Goal: Task Accomplishment & Management: Complete application form

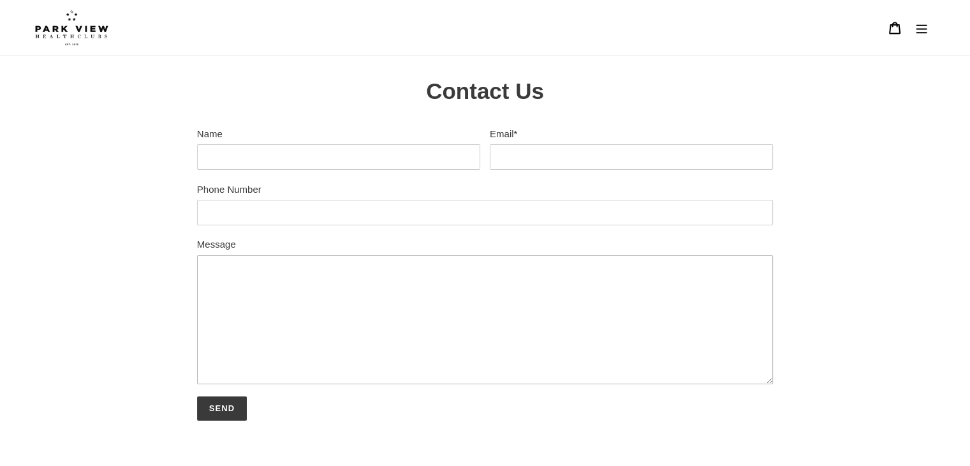
click at [274, 279] on textarea "Message" at bounding box center [485, 319] width 576 height 129
paste textarea "Dear Park View Palmers Green Team, Thank you for your email. Since attending th…"
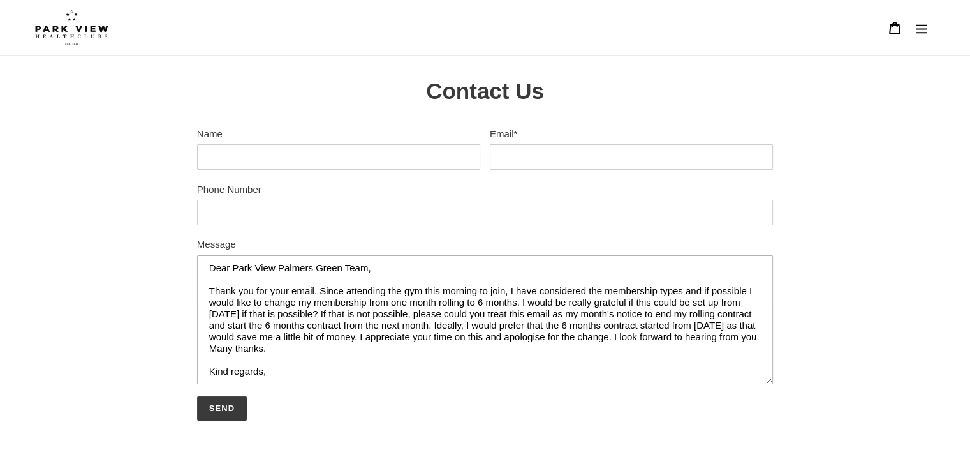
scroll to position [15, 0]
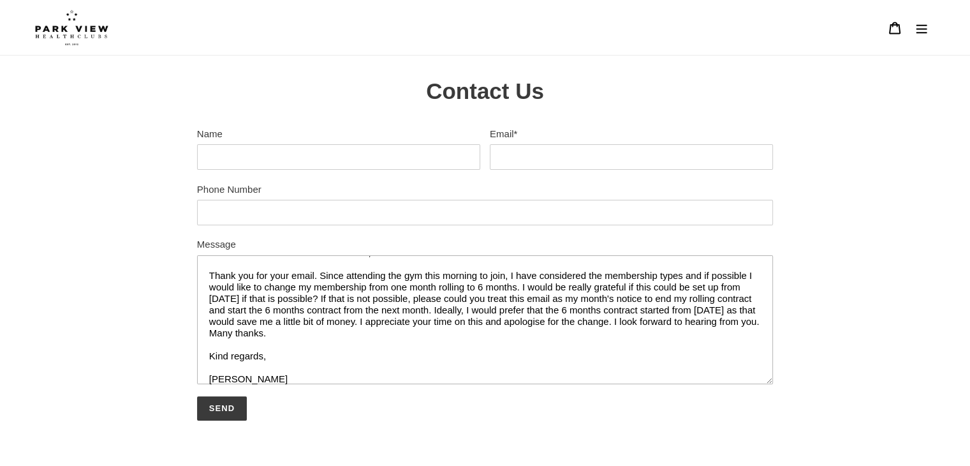
type textarea "Dear Park View Palmers Green Team, Thank you for your email. Since attending th…"
click at [261, 158] on input "Name" at bounding box center [338, 157] width 283 height 26
type input "[PERSON_NAME]"
click at [520, 149] on input "Email *" at bounding box center [631, 157] width 283 height 26
type input "[EMAIL_ADDRESS][DOMAIN_NAME]"
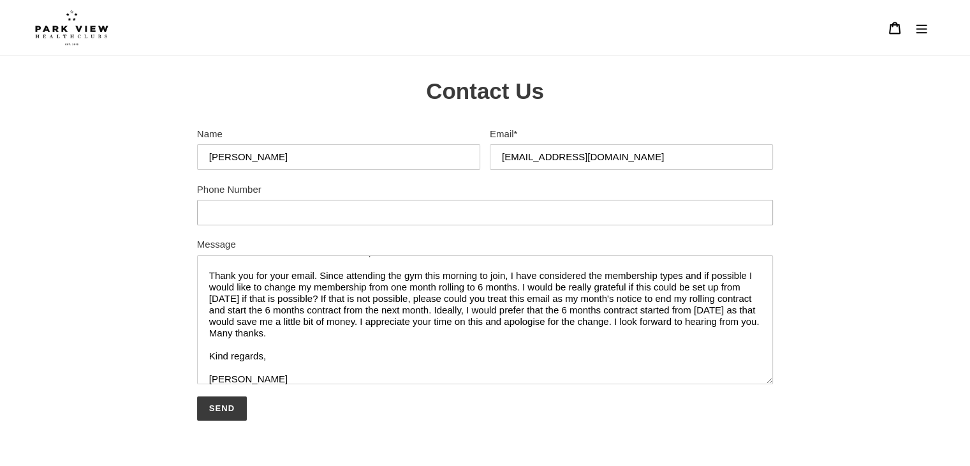
click at [419, 209] on input "Phone Number" at bounding box center [485, 213] width 576 height 26
type input "07791194381"
click at [317, 323] on textarea "Dear Park View Palmers Green Team, Thank you for your email. Since attending th…" at bounding box center [485, 319] width 576 height 129
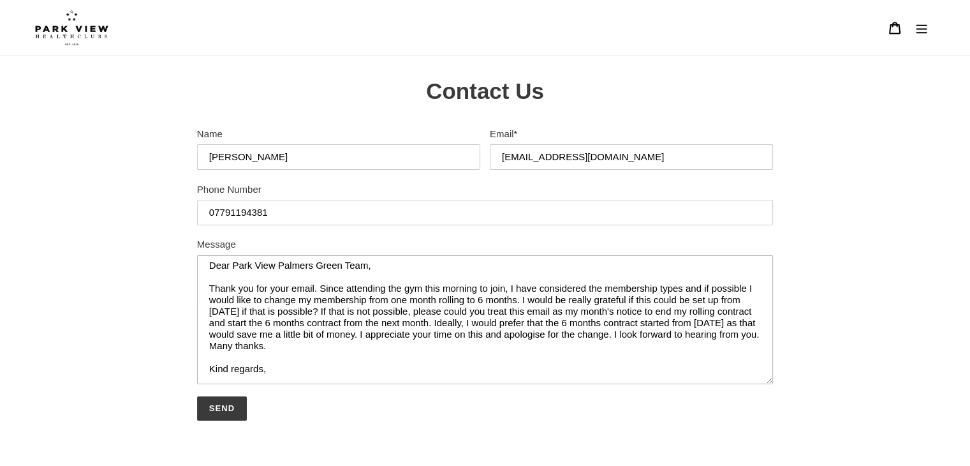
scroll to position [0, 0]
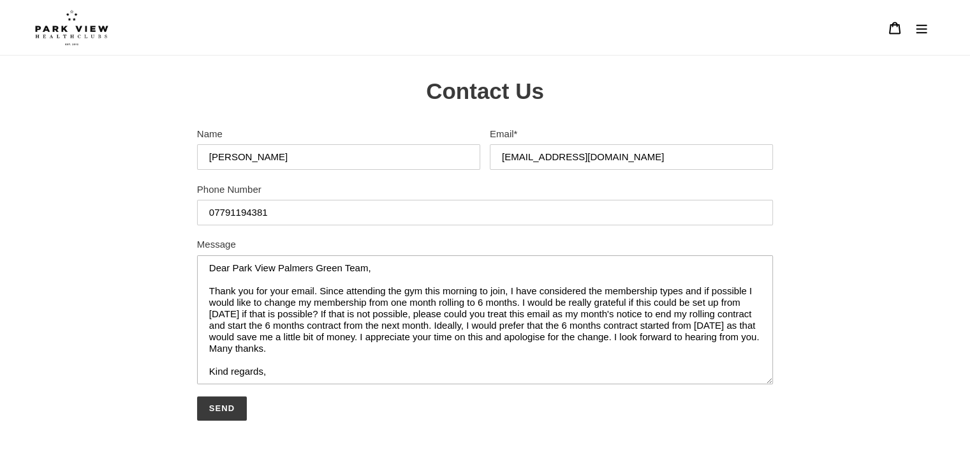
click at [401, 286] on textarea "Dear Park View Palmers Green Team, Thank you for your email. Since attending th…" at bounding box center [485, 319] width 576 height 129
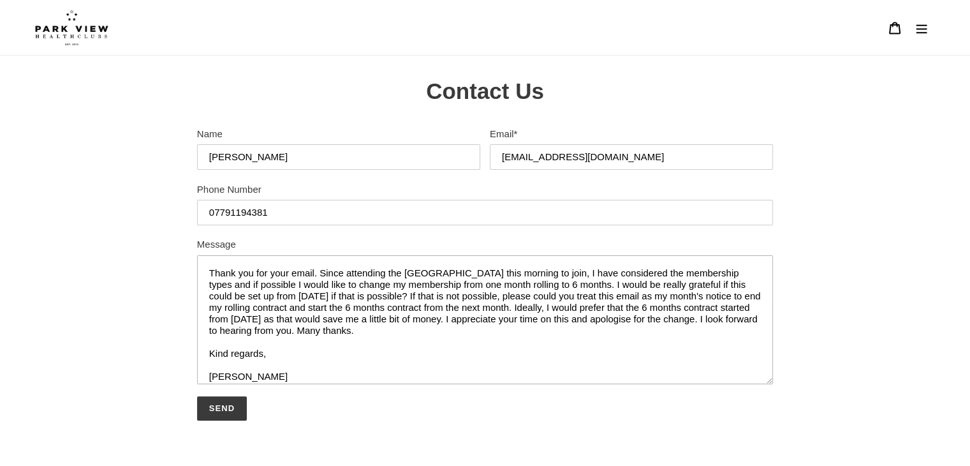
scroll to position [23, 0]
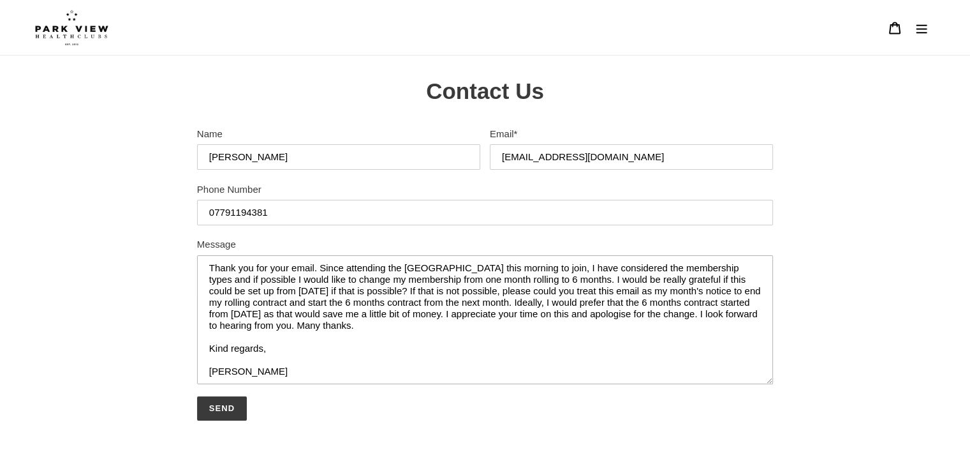
click at [267, 370] on textarea "Dear Park View Palmers Green Team, Thank you for your email. Since attending th…" at bounding box center [485, 319] width 576 height 129
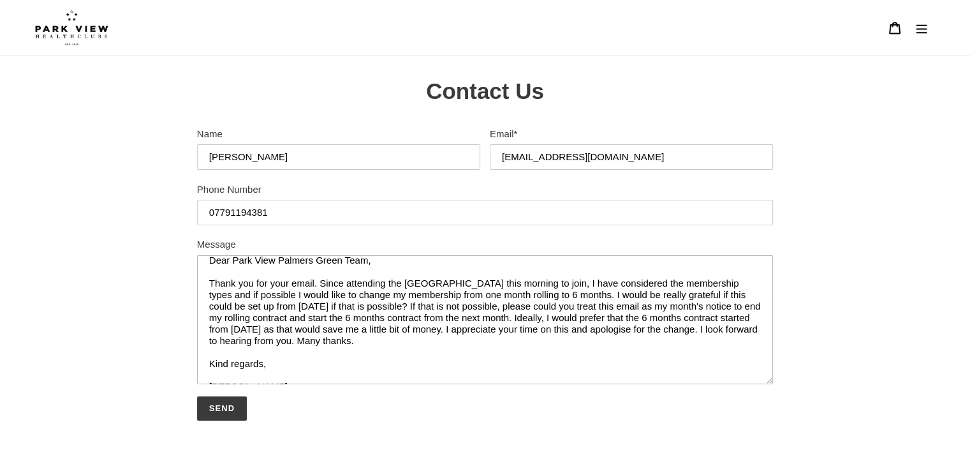
scroll to position [0, 0]
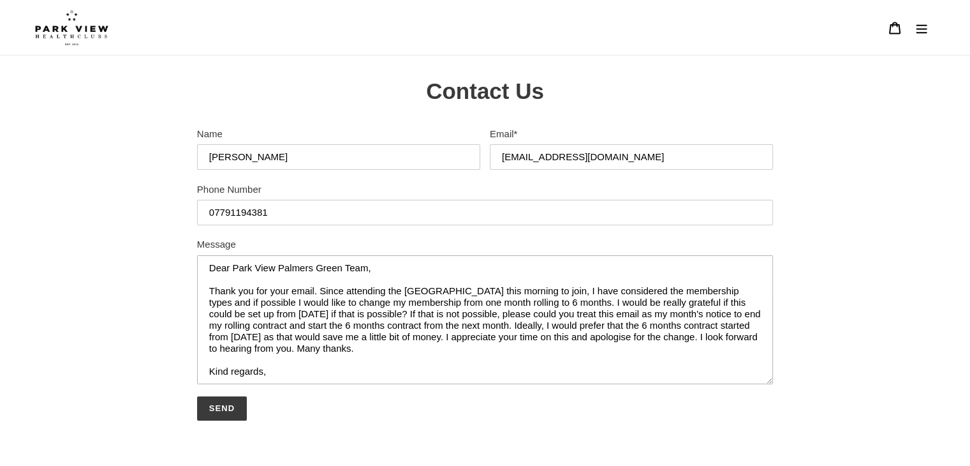
click at [313, 341] on textarea "Dear Park View Palmers Green Team, Thank you for your email. Since attending th…" at bounding box center [485, 319] width 576 height 129
type textarea "Dear Park View Palmers Green Team, Thank you for your email. Since attending th…"
click at [217, 415] on input "Send" at bounding box center [222, 408] width 50 height 24
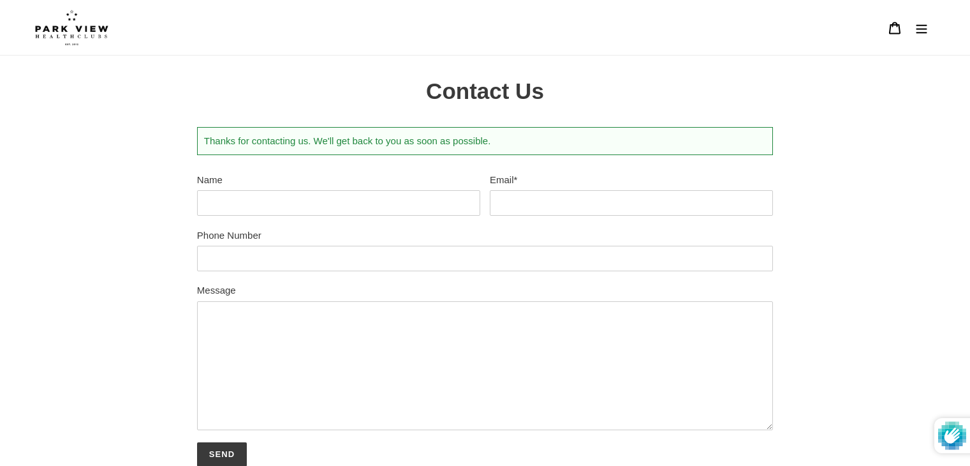
scroll to position [126, 0]
